Goal: Task Accomplishment & Management: Use online tool/utility

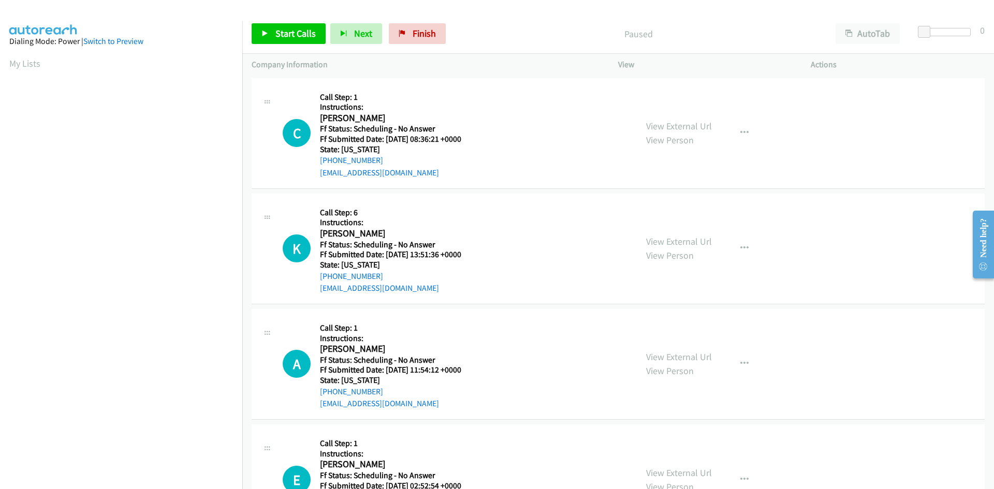
scroll to position [59, 0]
click at [305, 25] on link "Start Calls" at bounding box center [289, 33] width 74 height 21
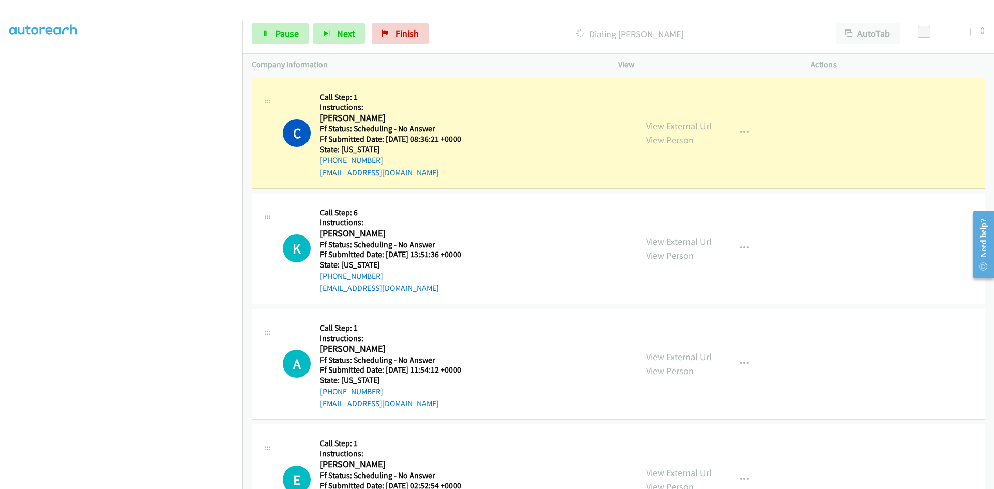
scroll to position [69, 0]
click at [698, 127] on link "View External Url" at bounding box center [679, 126] width 66 height 12
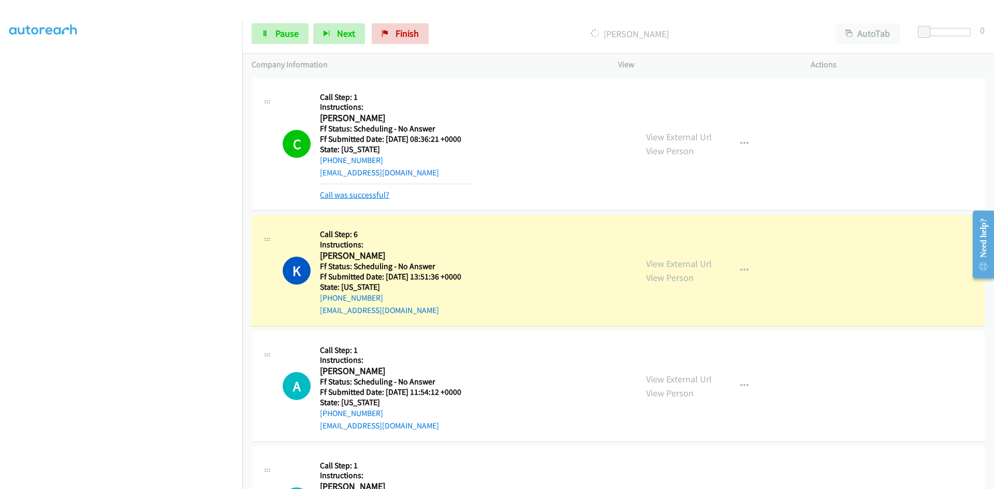
click at [329, 195] on link "Call was successful?" at bounding box center [354, 195] width 69 height 10
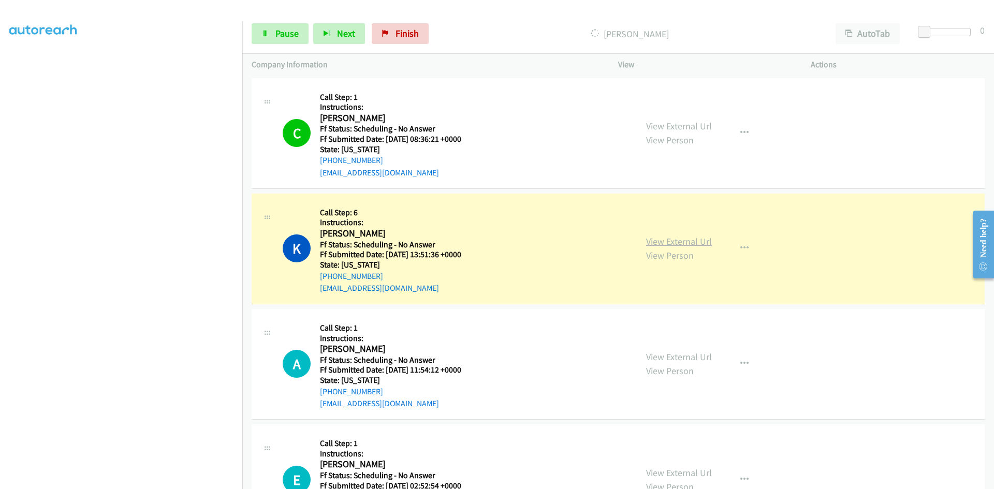
click at [658, 239] on link "View External Url" at bounding box center [679, 242] width 66 height 12
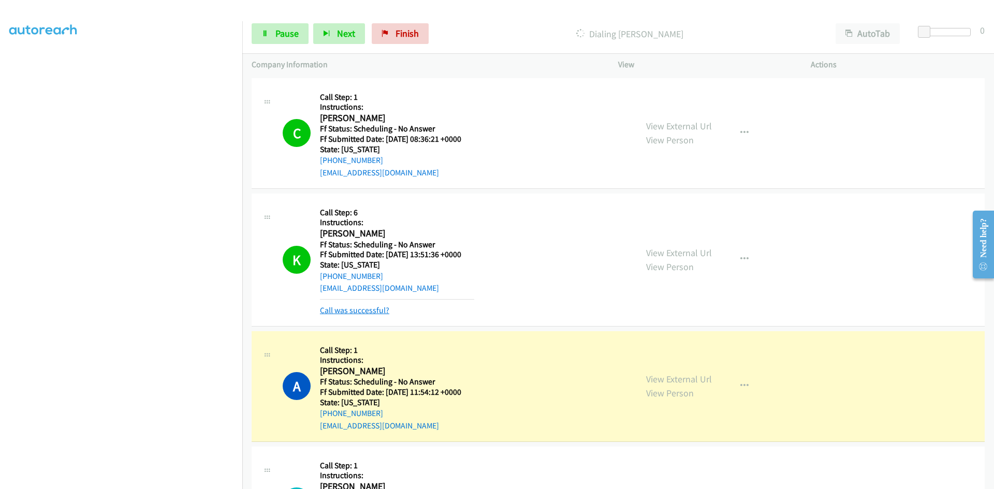
click at [366, 310] on link "Call was successful?" at bounding box center [354, 310] width 69 height 10
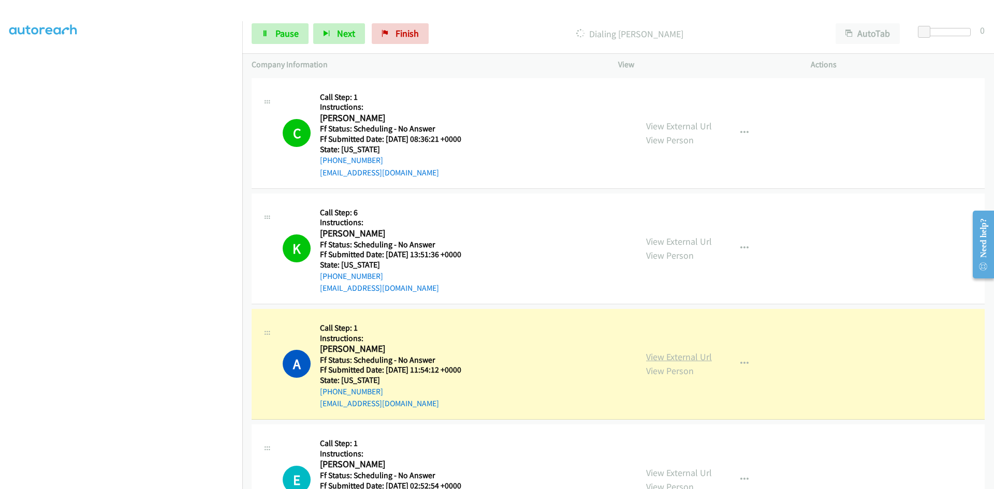
click at [647, 359] on link "View External Url" at bounding box center [679, 357] width 66 height 12
click at [283, 33] on span "Pause" at bounding box center [286, 33] width 23 height 12
